Goal: Task Accomplishment & Management: Use online tool/utility

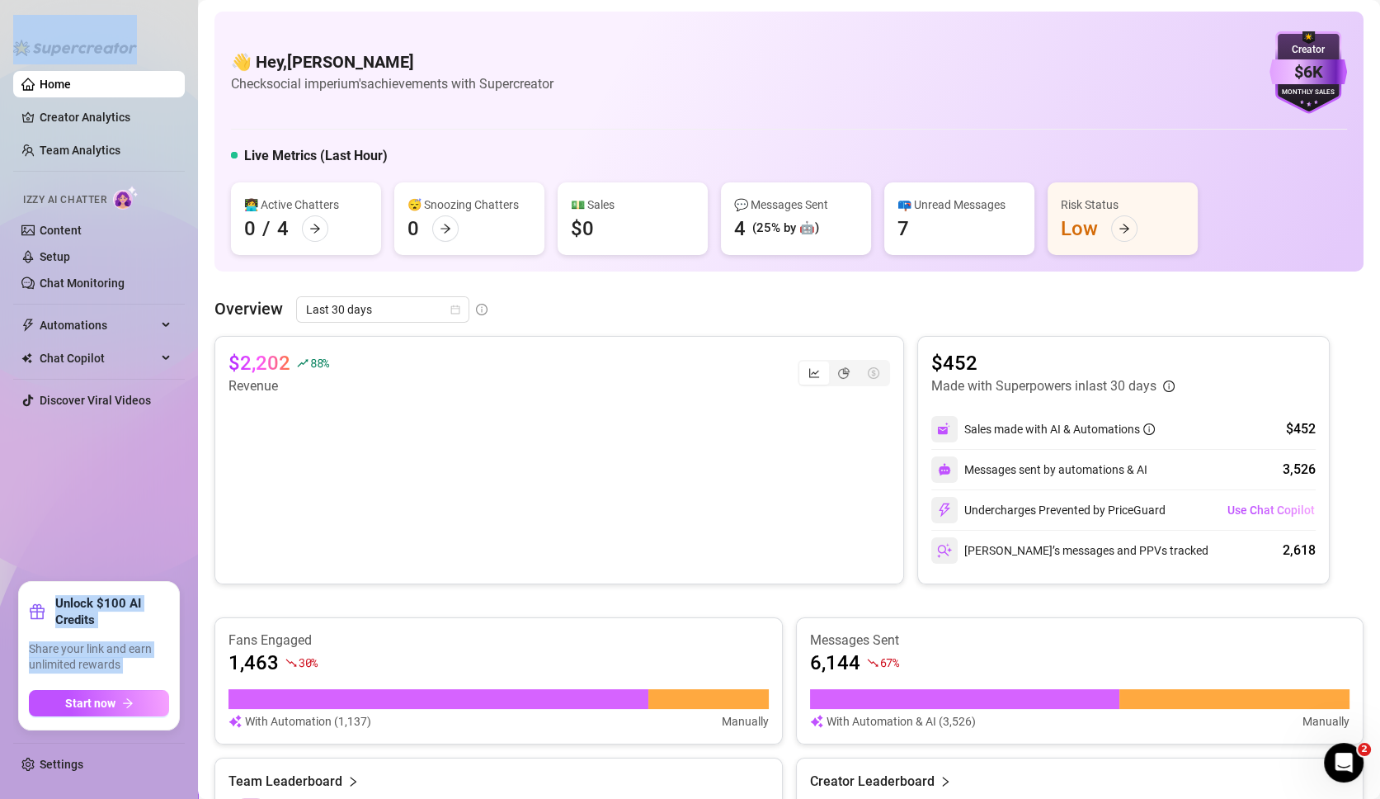
drag, startPoint x: 161, startPoint y: 23, endPoint x: 185, endPoint y: -81, distance: 106.7
click at [185, 0] on html "Home Creator Analytics Team Analytics Izzy AI Chatter Content Setup Chat Monito…" at bounding box center [690, 399] width 1380 height 799
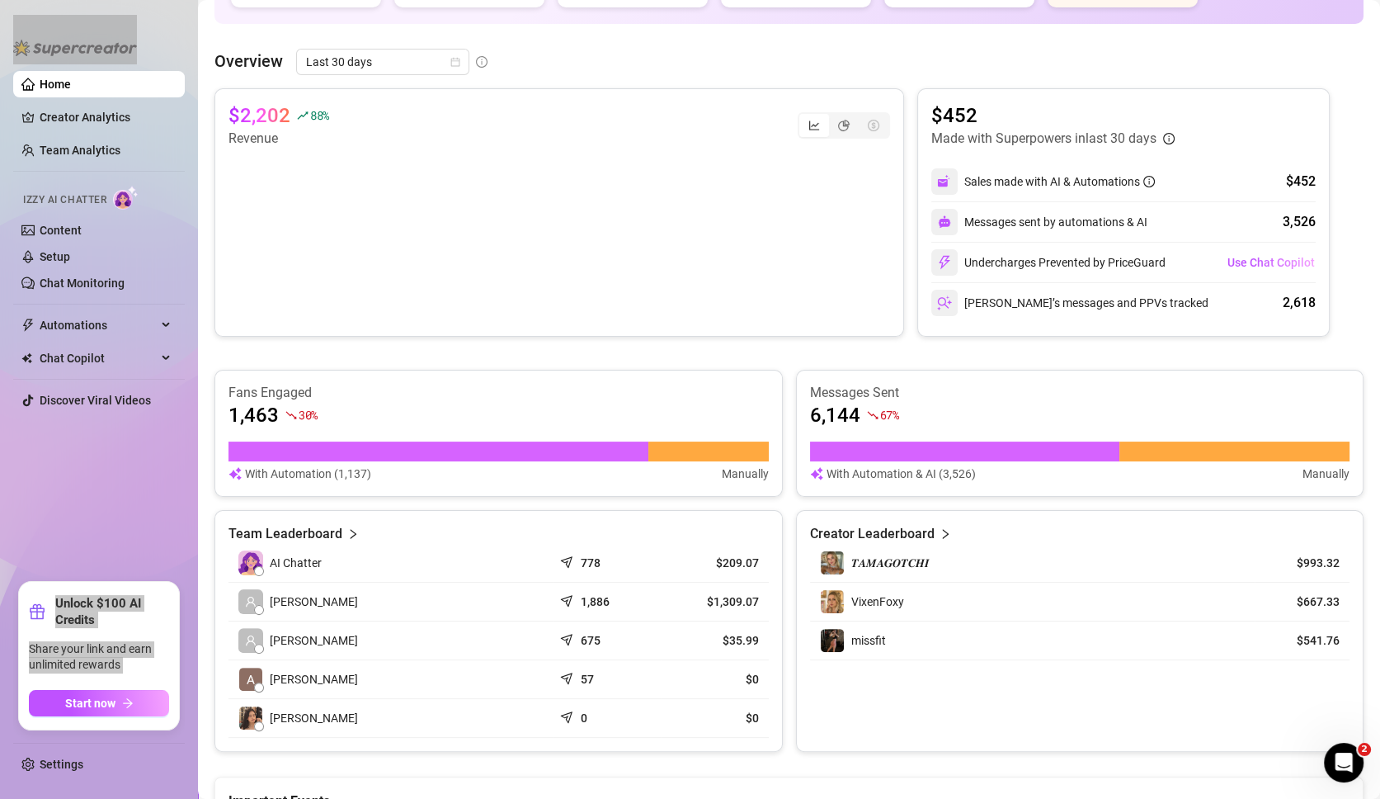
scroll to position [460, 0]
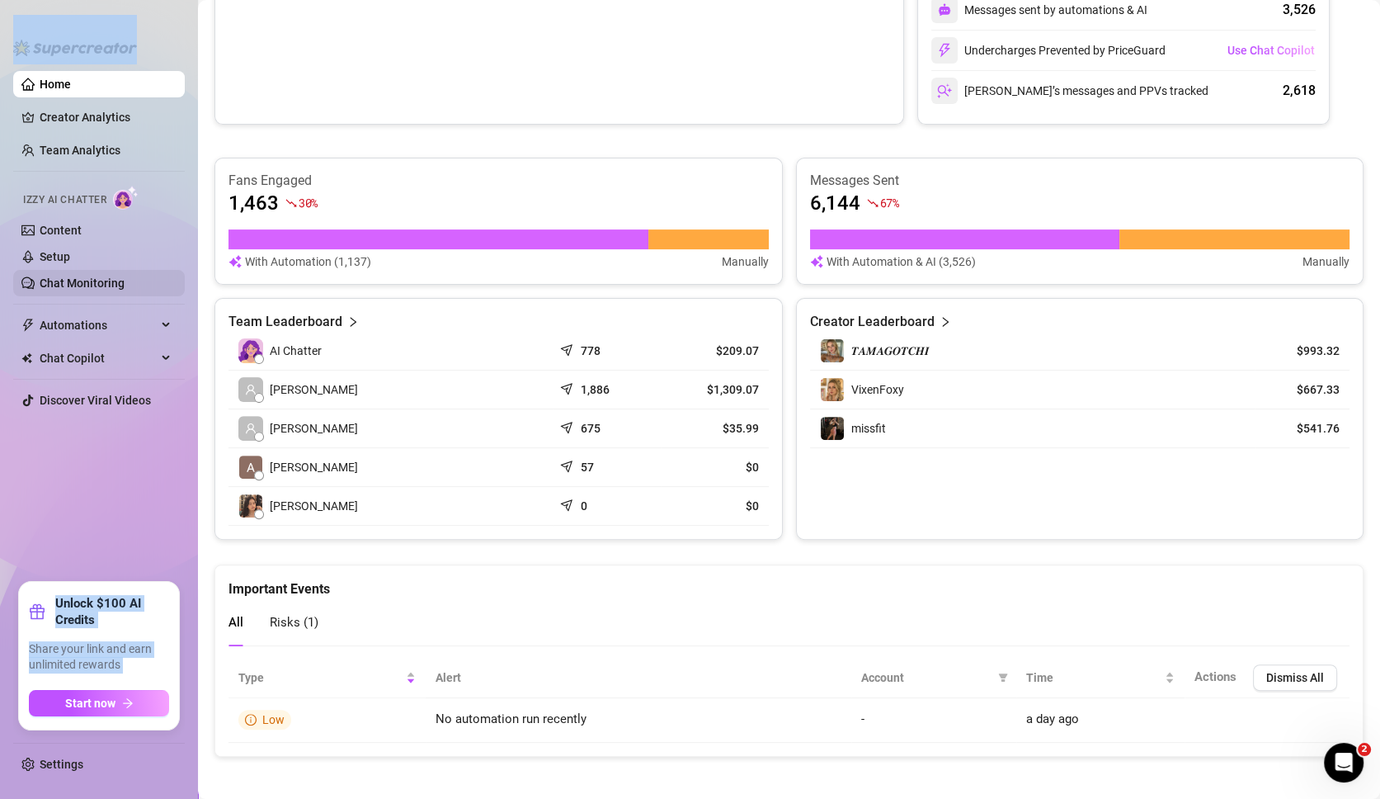
click at [89, 281] on link "Chat Monitoring" at bounding box center [82, 282] width 85 height 13
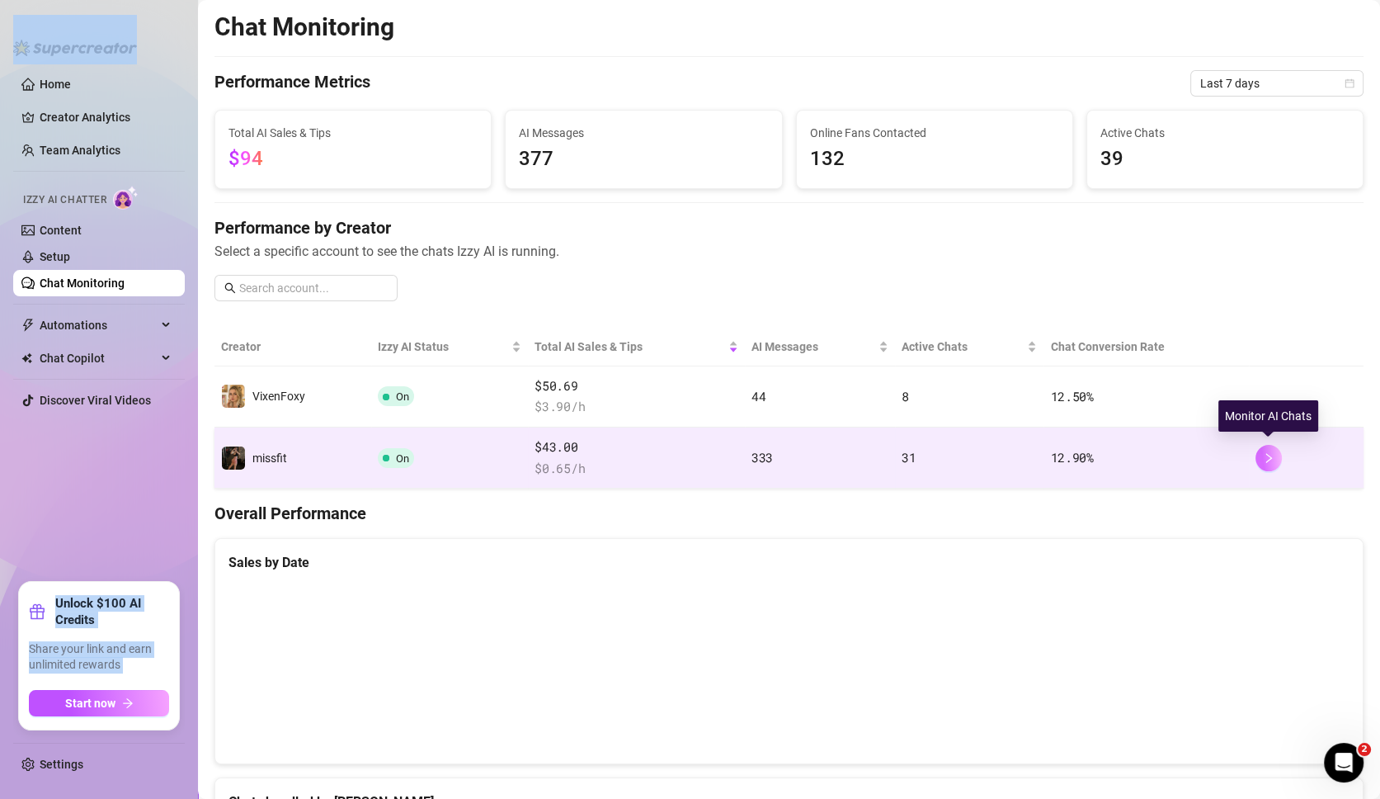
click at [1276, 454] on button "button" at bounding box center [1269, 458] width 26 height 26
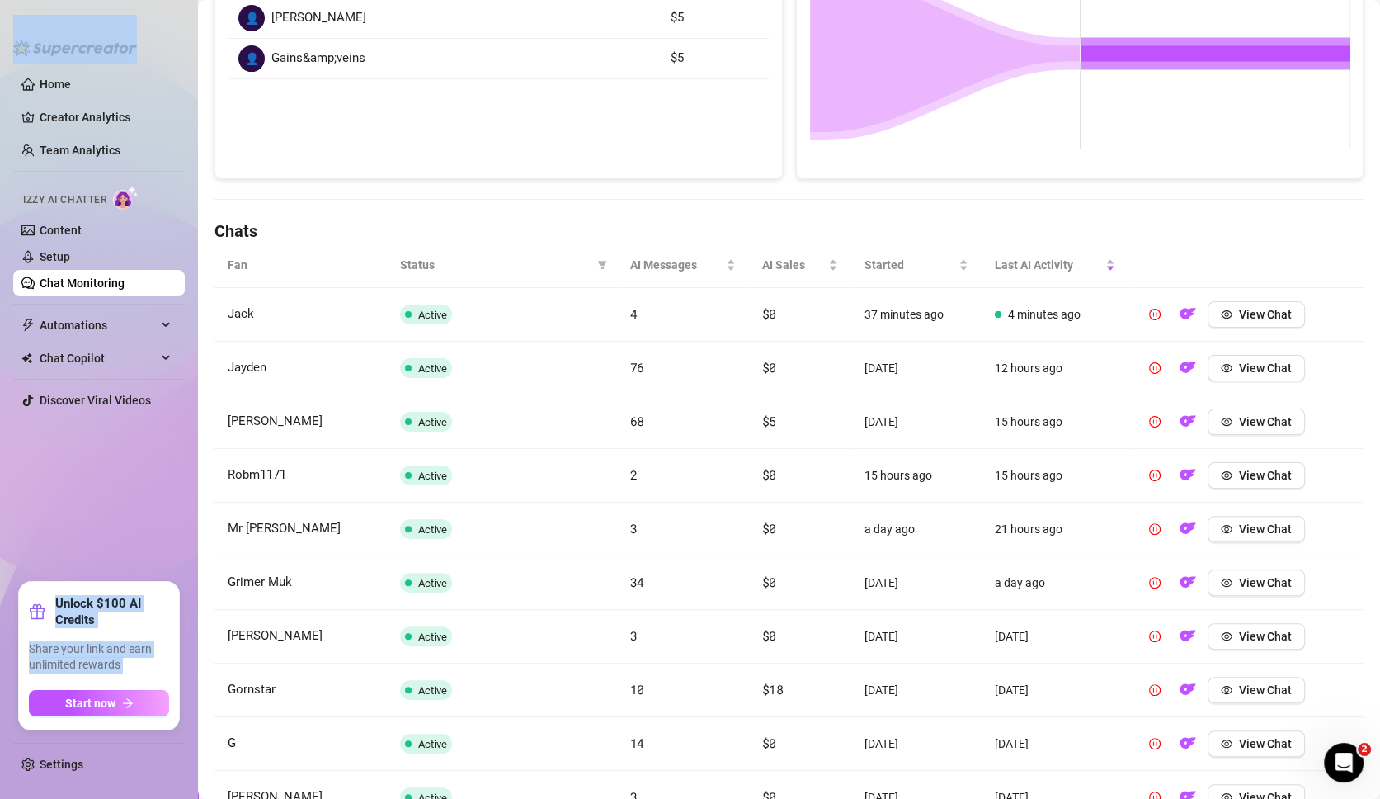
scroll to position [493, 0]
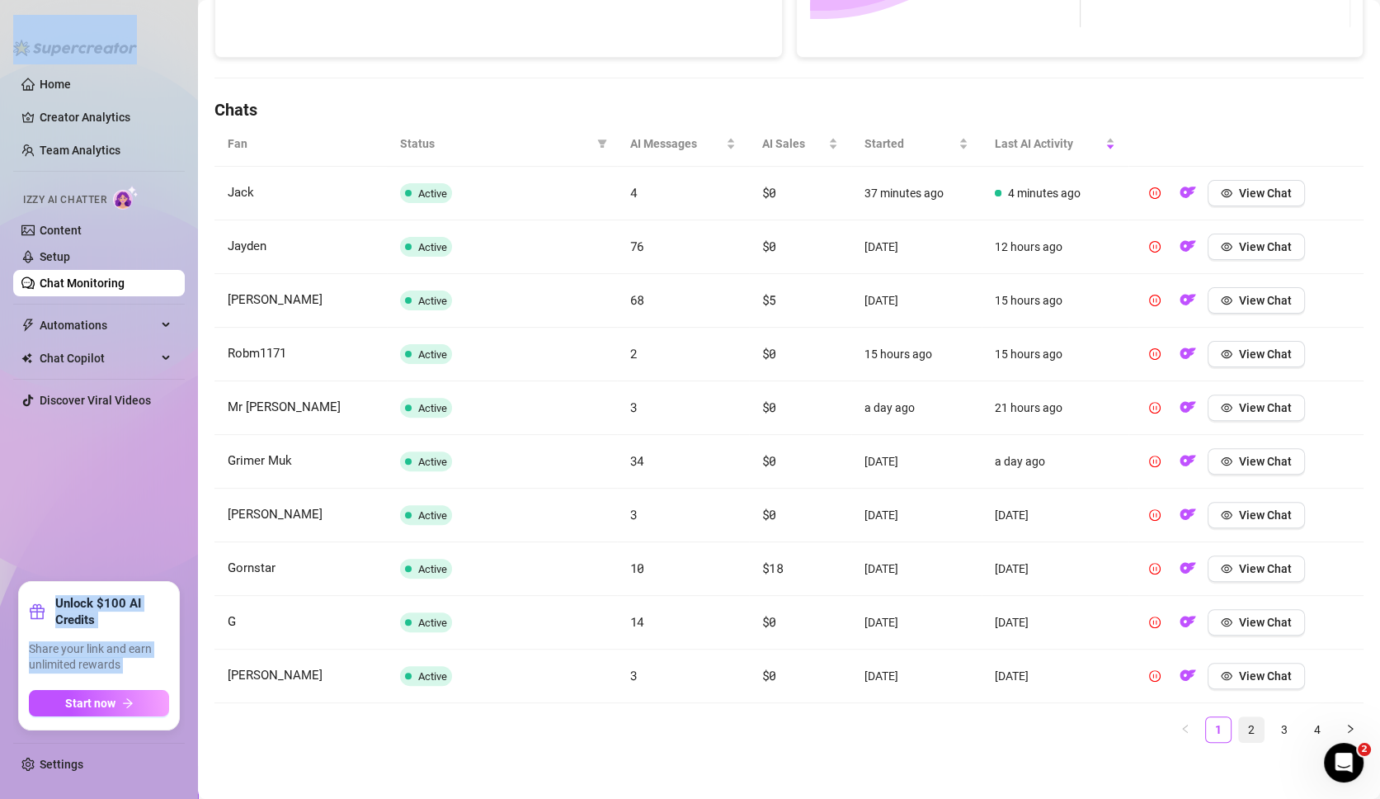
click at [1250, 719] on link "2" at bounding box center [1251, 729] width 25 height 25
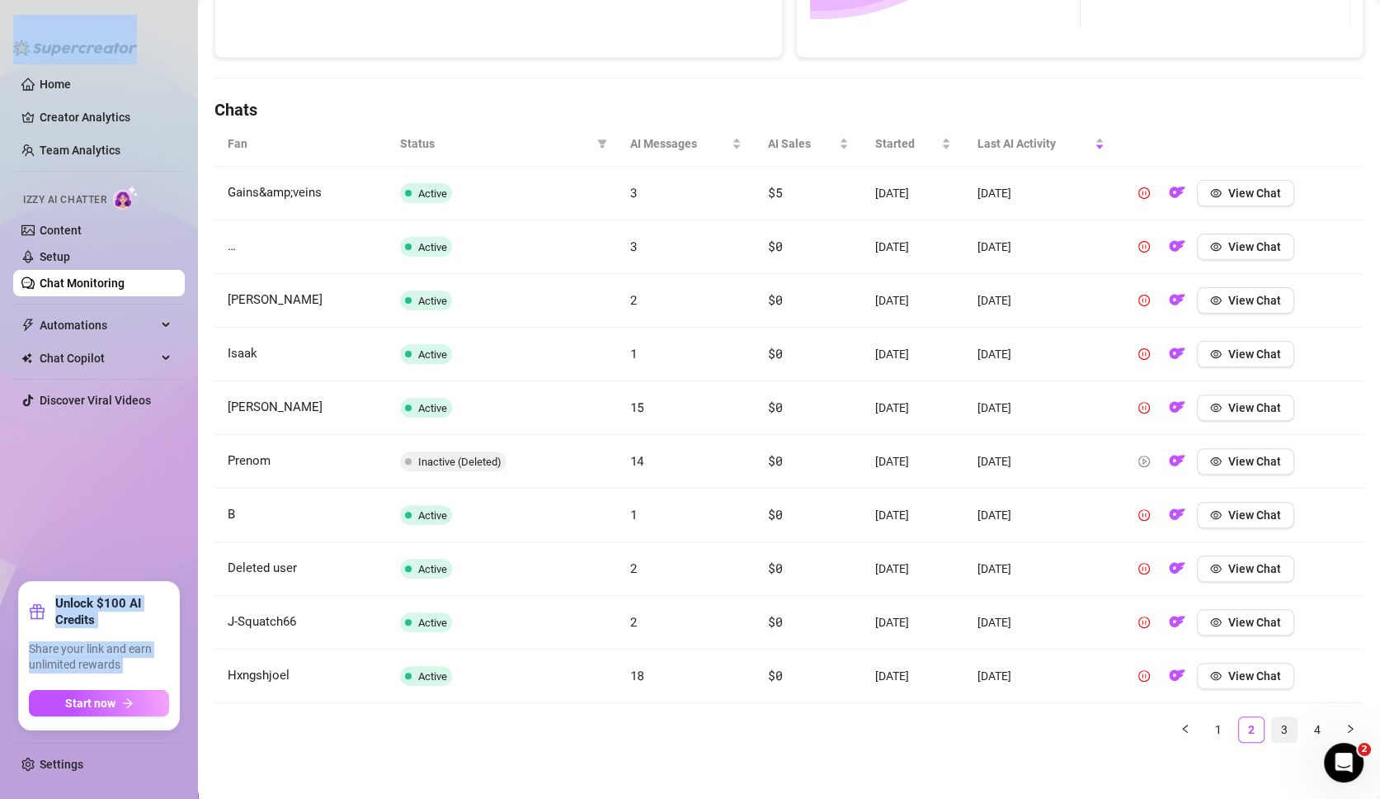
click at [1285, 717] on link "3" at bounding box center [1284, 729] width 25 height 25
click at [1305, 717] on link "4" at bounding box center [1317, 729] width 25 height 25
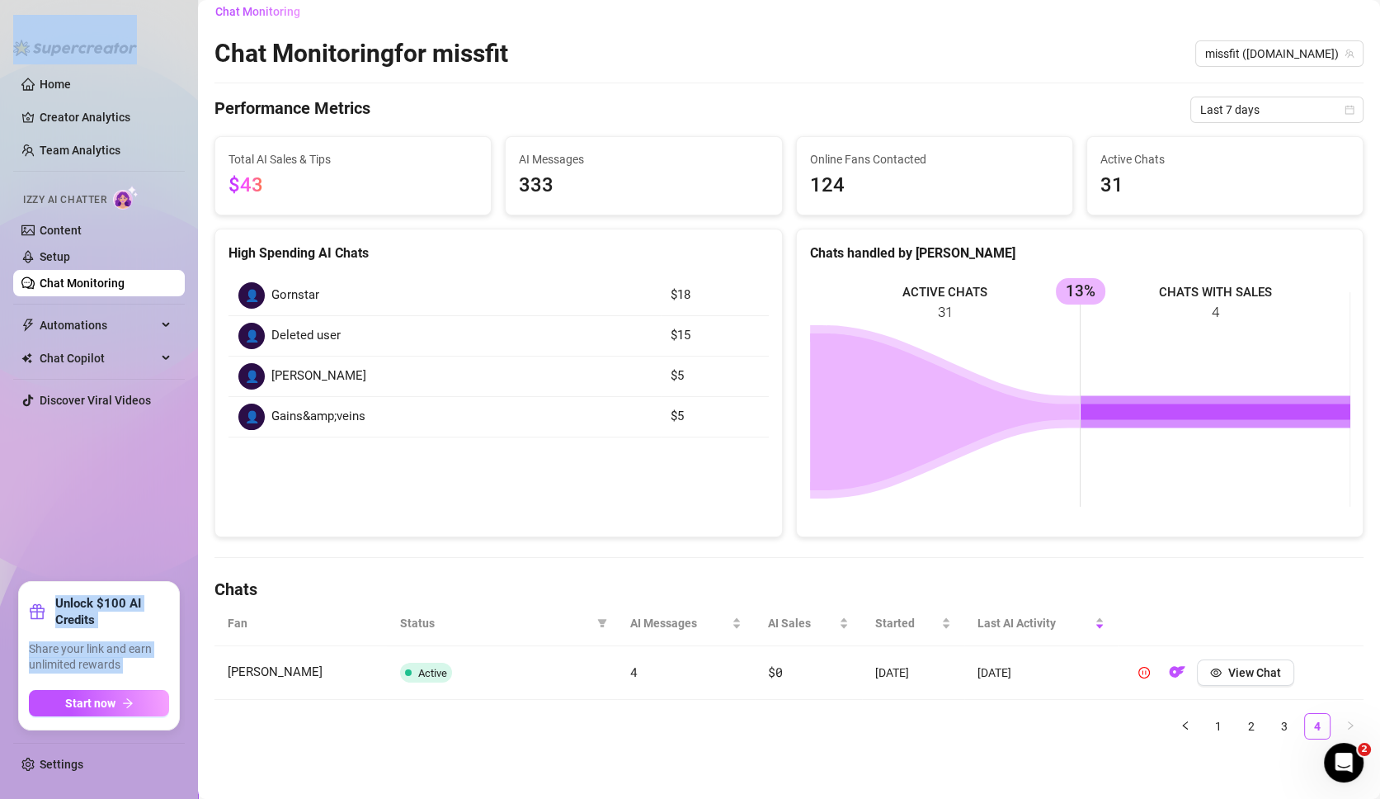
scroll to position [0, 0]
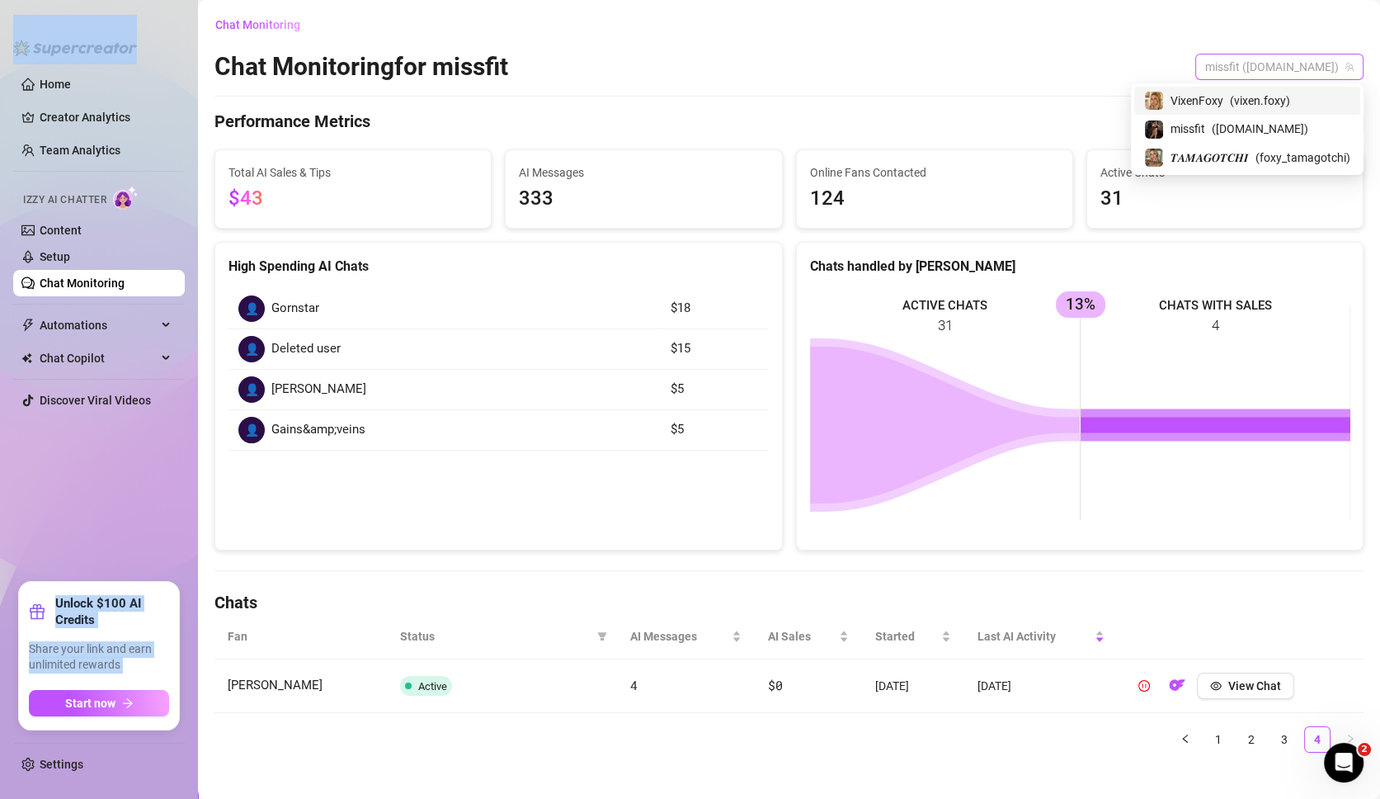
click at [1271, 54] on span "missfit ([DOMAIN_NAME])" at bounding box center [1279, 66] width 149 height 25
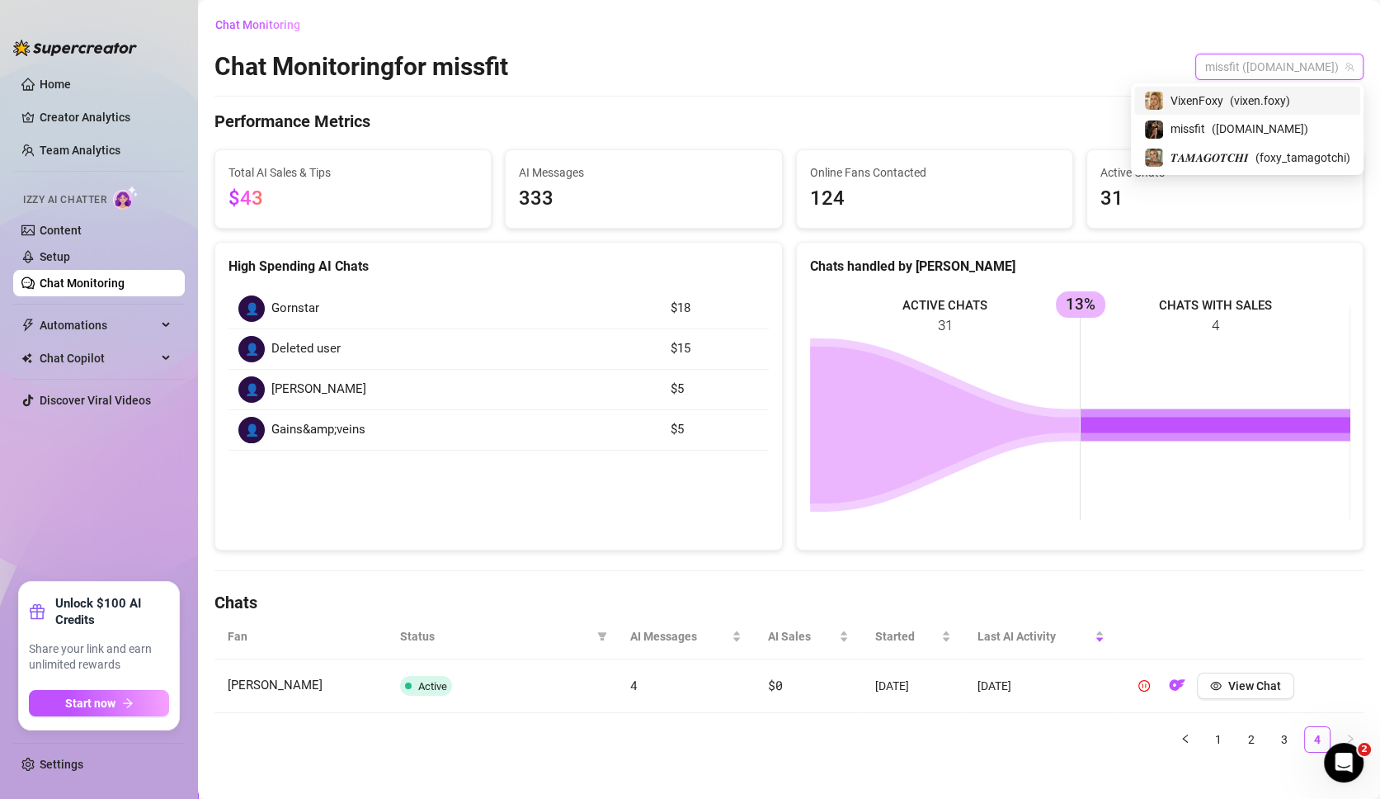
click at [1263, 111] on div "VixenFoxy ( vixen.foxy )" at bounding box center [1247, 101] width 226 height 28
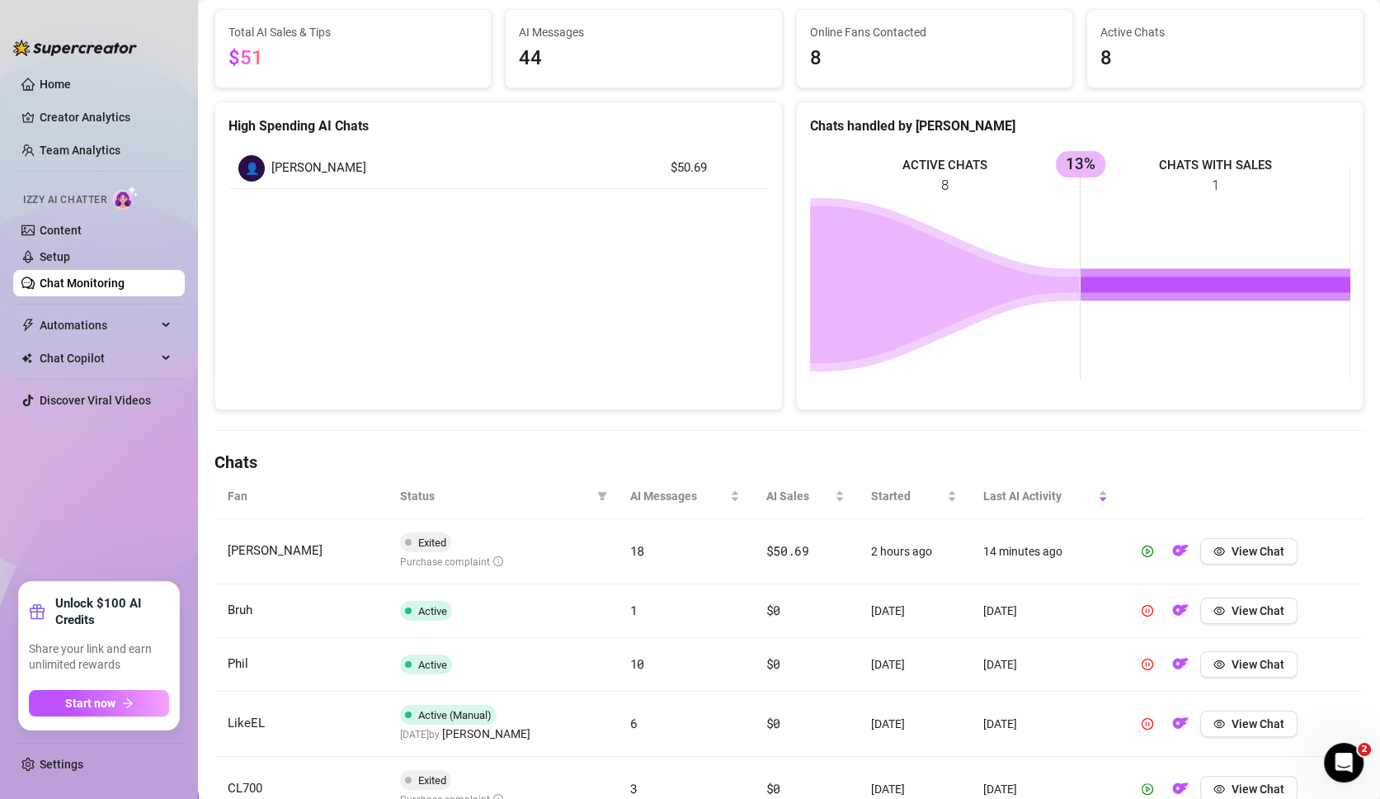
scroll to position [421, 0]
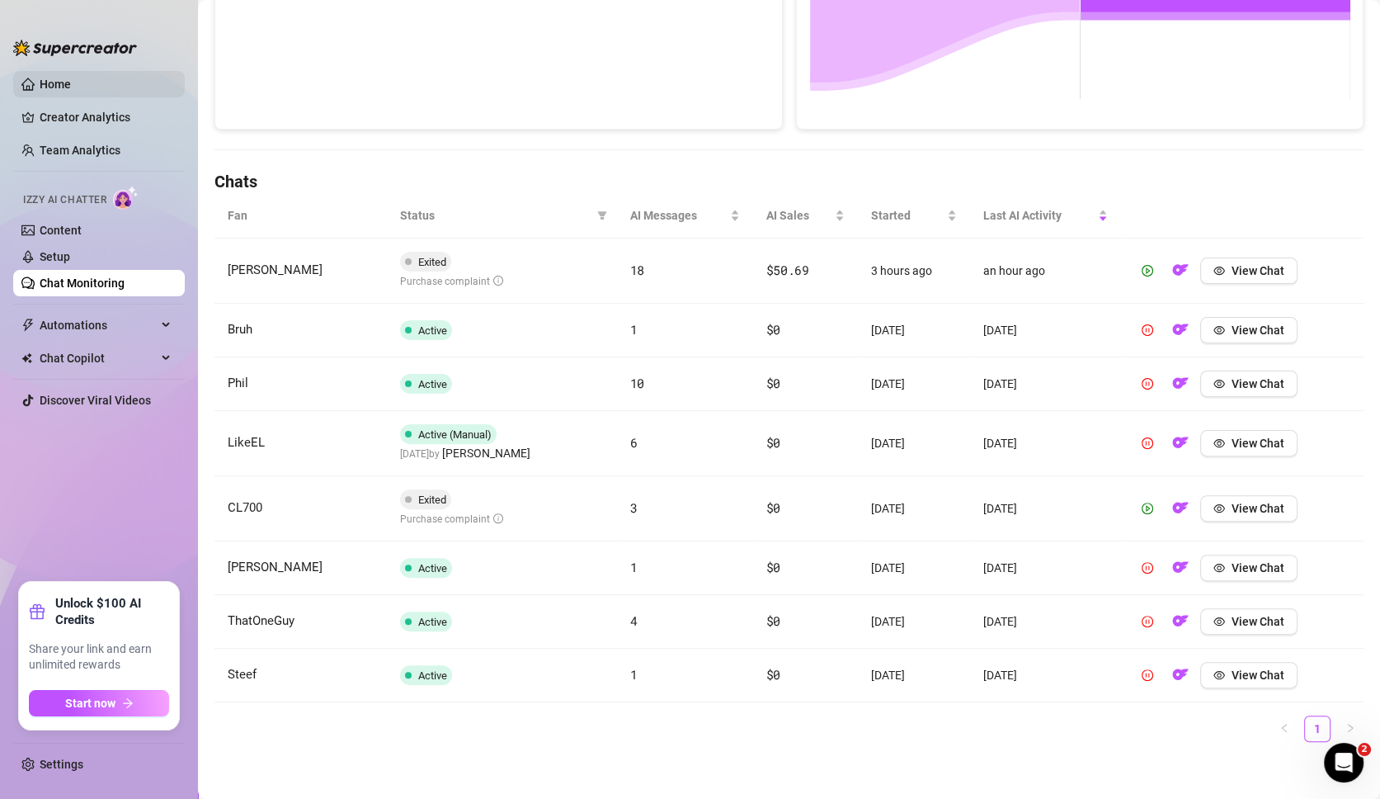
click at [71, 80] on link "Home" at bounding box center [55, 84] width 31 height 13
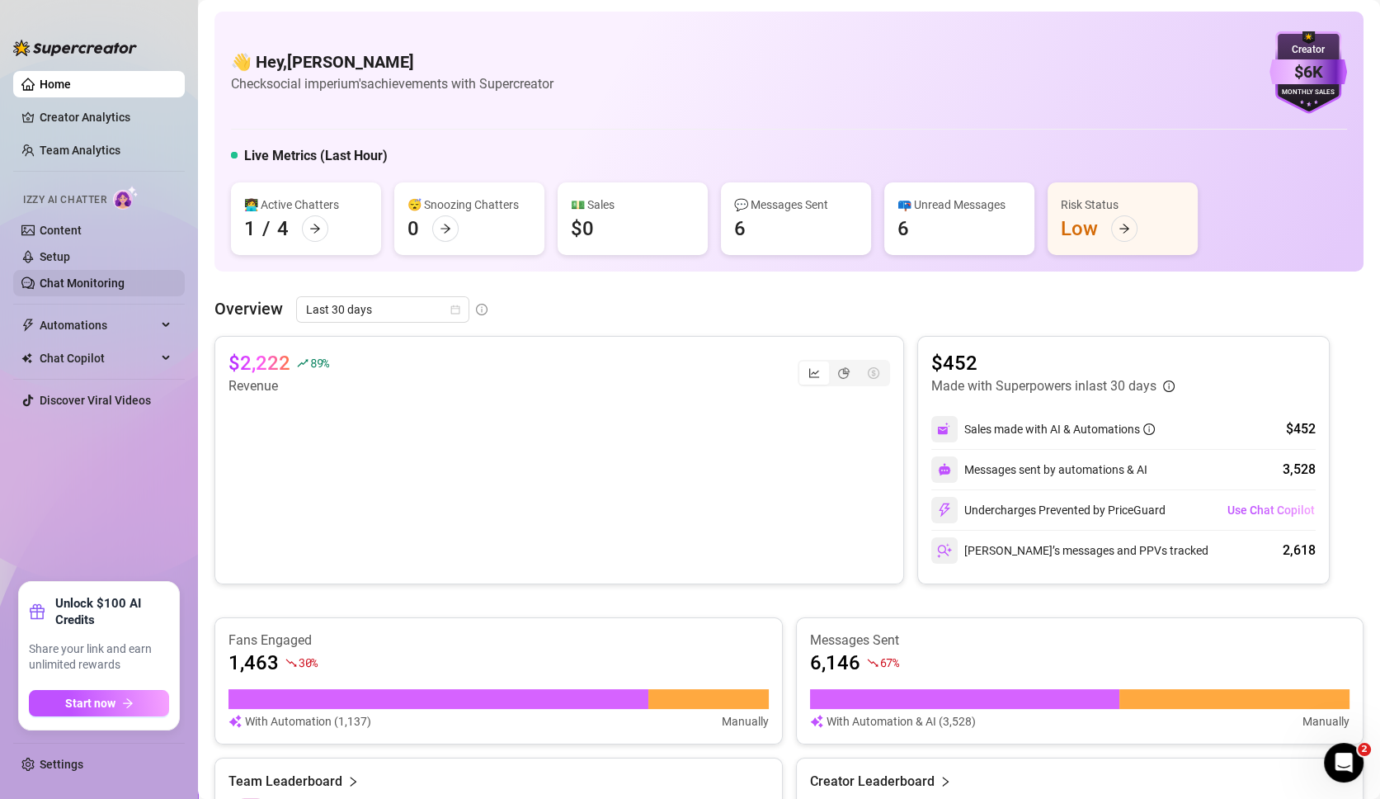
click at [92, 285] on link "Chat Monitoring" at bounding box center [82, 282] width 85 height 13
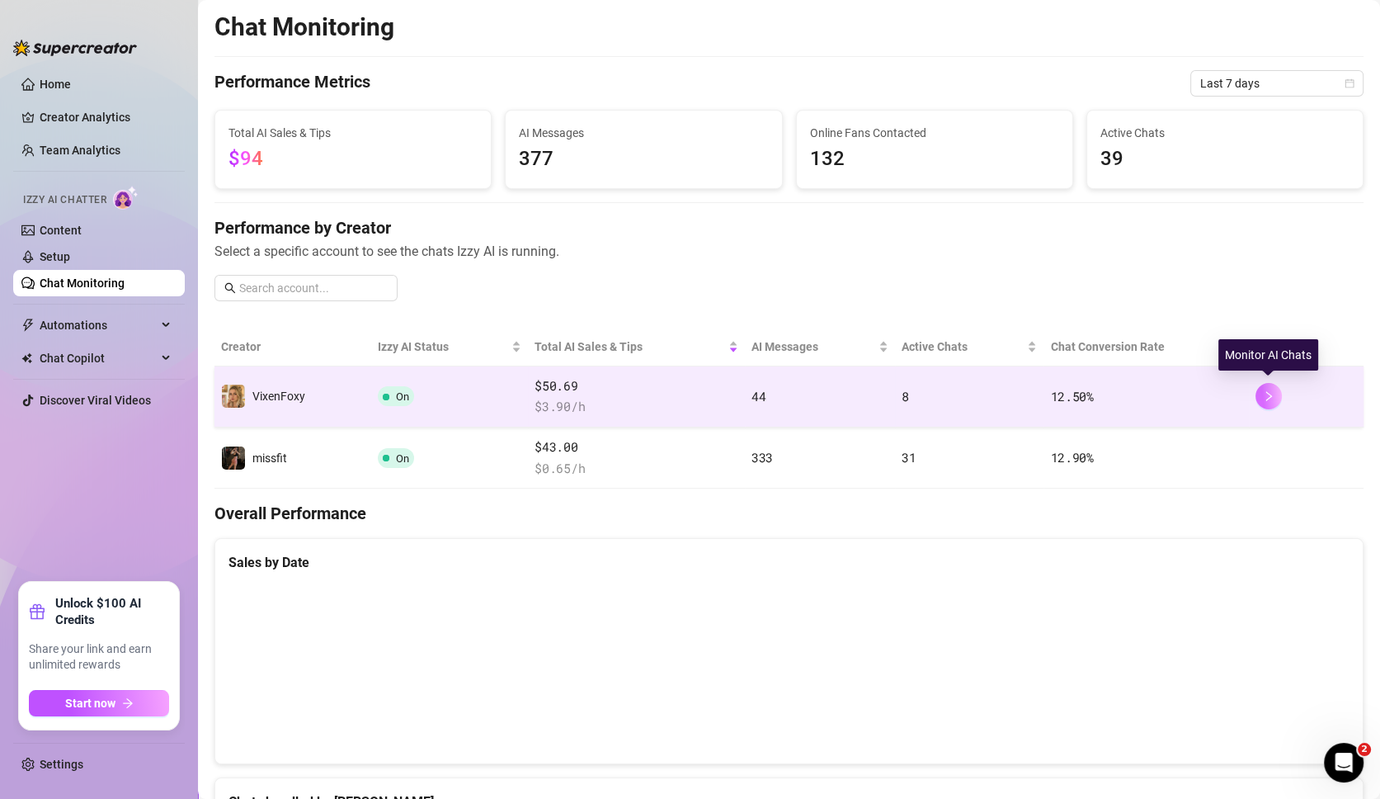
click at [1273, 398] on icon "right" at bounding box center [1269, 396] width 12 height 12
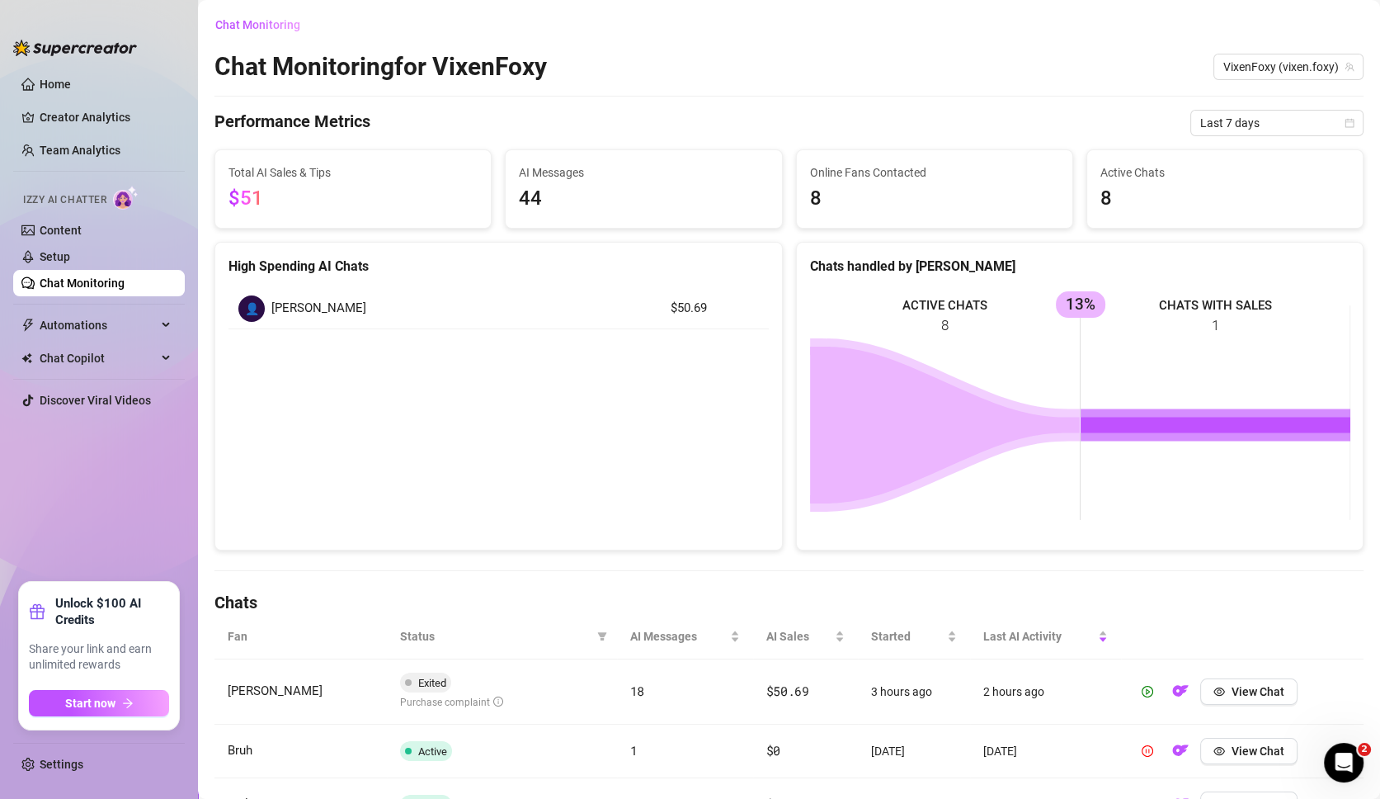
click at [47, 54] on img at bounding box center [75, 48] width 124 height 17
click at [65, 83] on link "Home" at bounding box center [55, 84] width 31 height 13
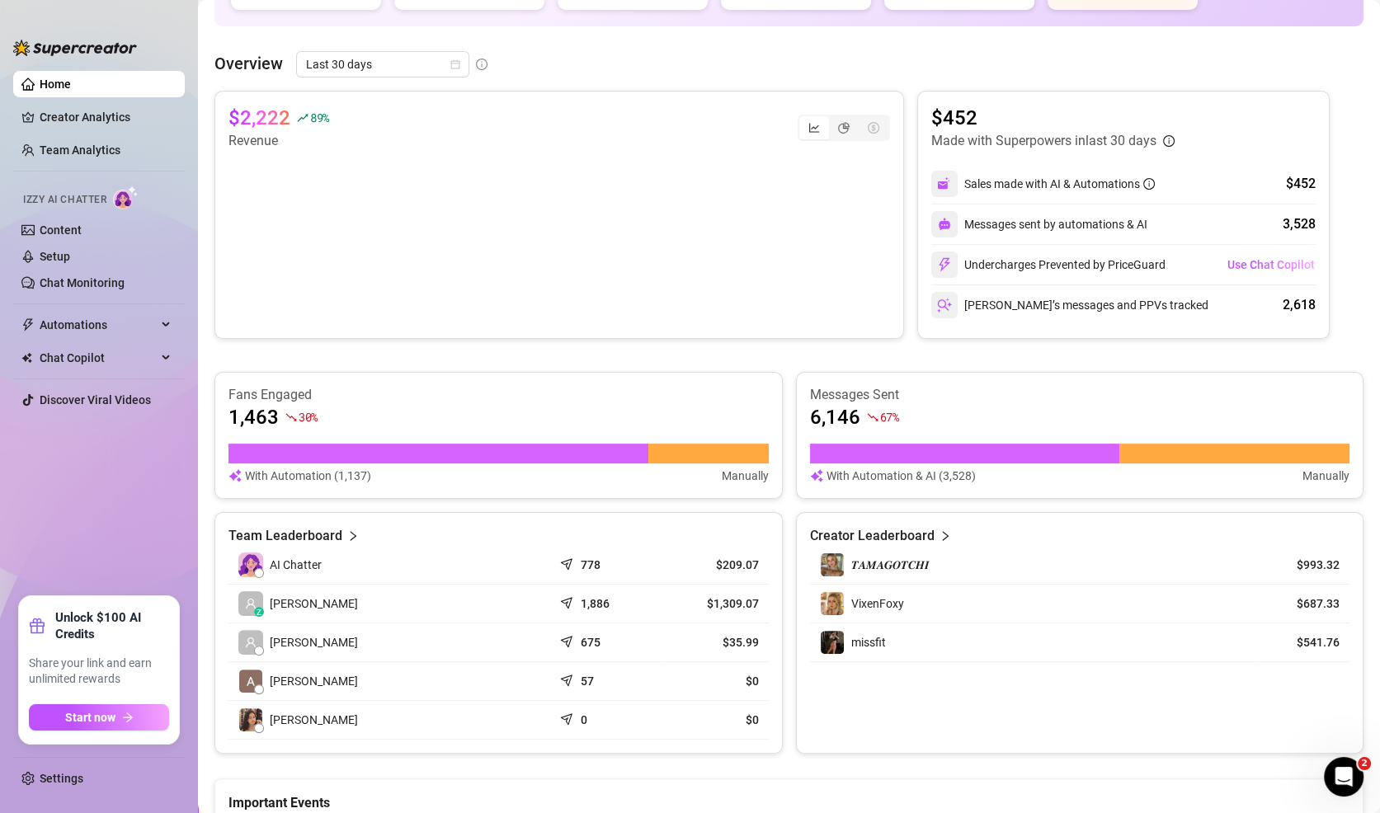
scroll to position [445, 0]
